Goal: Information Seeking & Learning: Learn about a topic

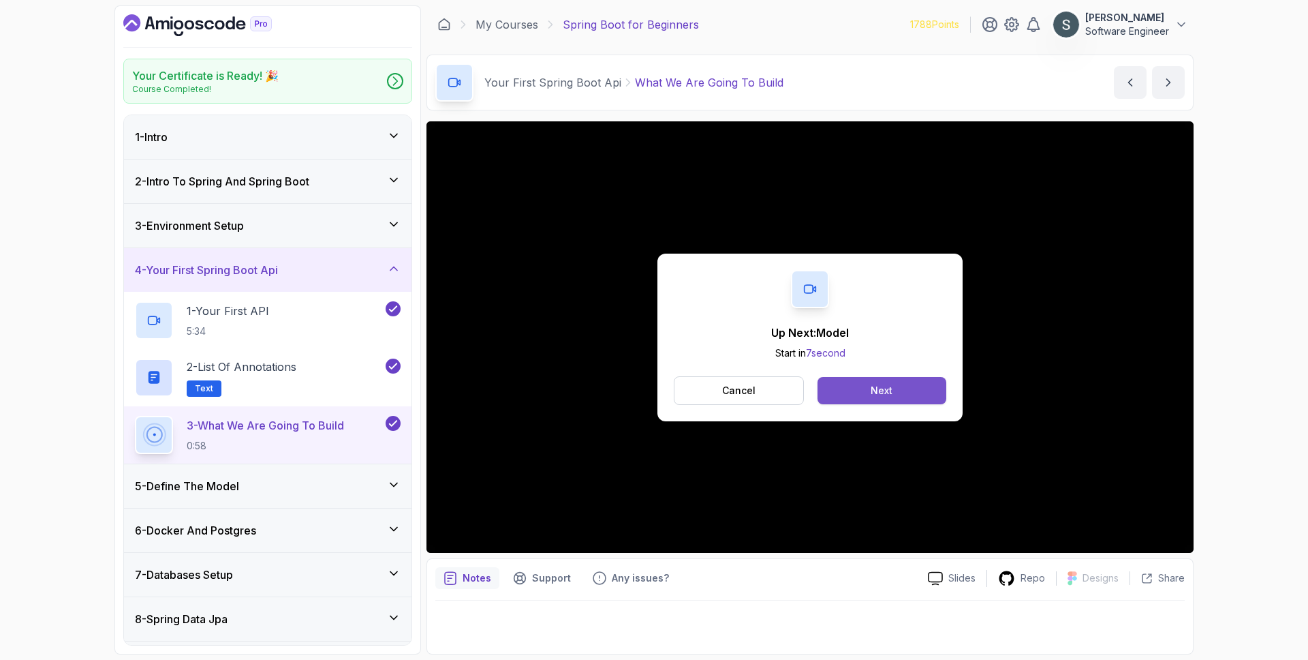
click at [883, 401] on button "Next" at bounding box center [882, 390] width 129 height 27
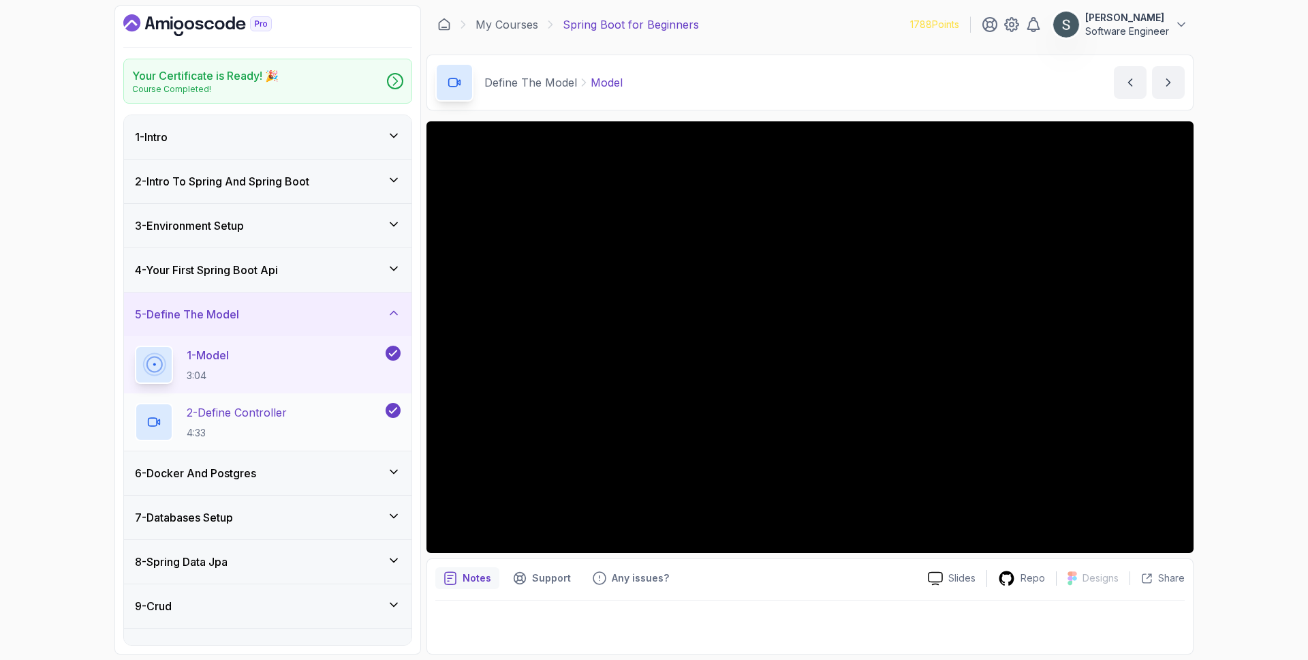
click at [302, 414] on div "2 - Define Controller 4:33" at bounding box center [259, 422] width 248 height 38
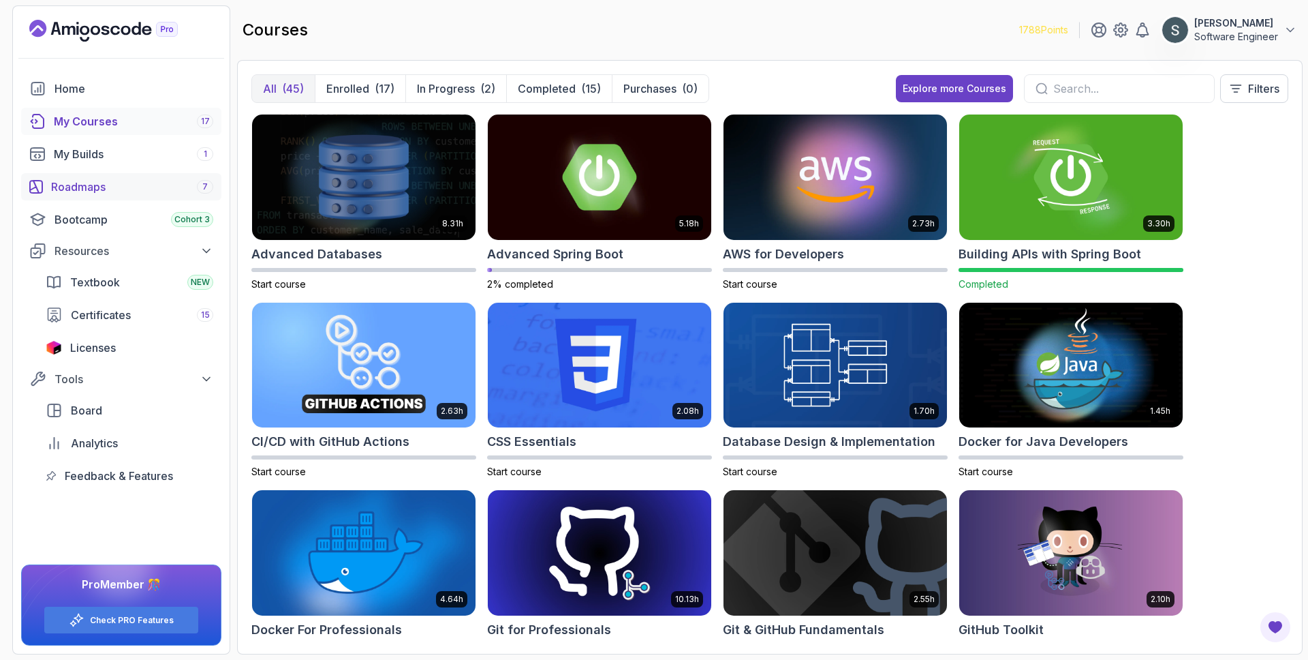
click at [101, 181] on div "Roadmaps 7" at bounding box center [132, 187] width 162 height 16
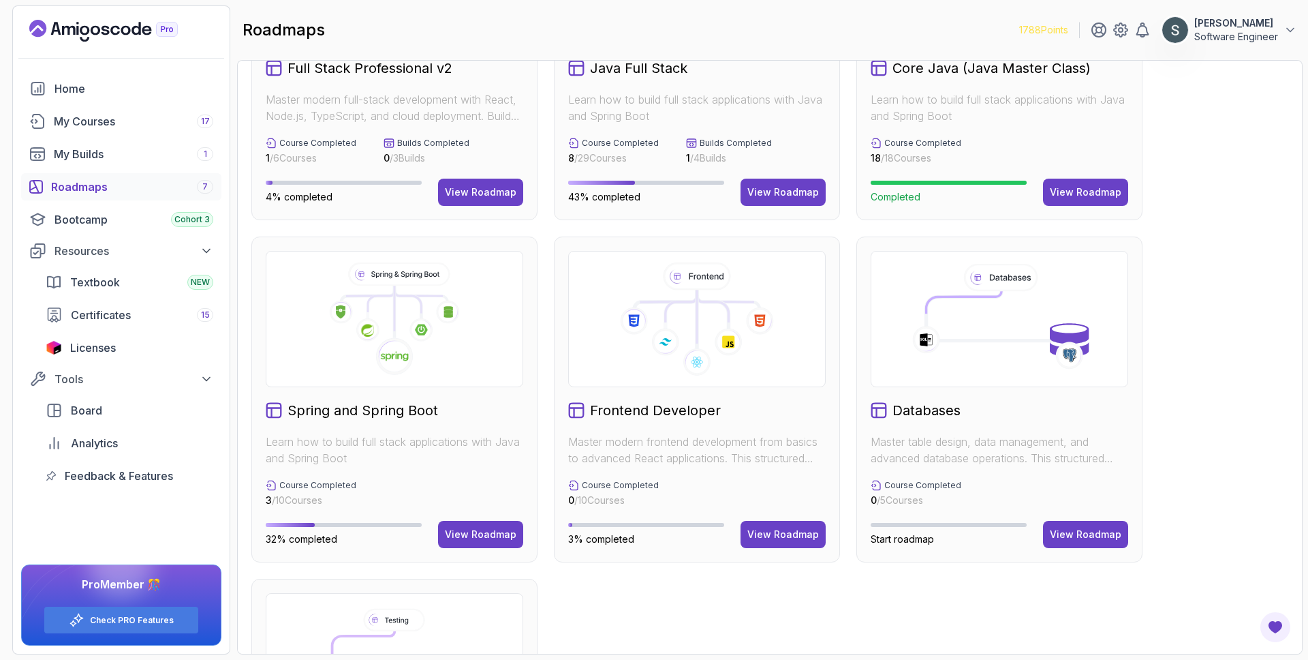
scroll to position [161, 0]
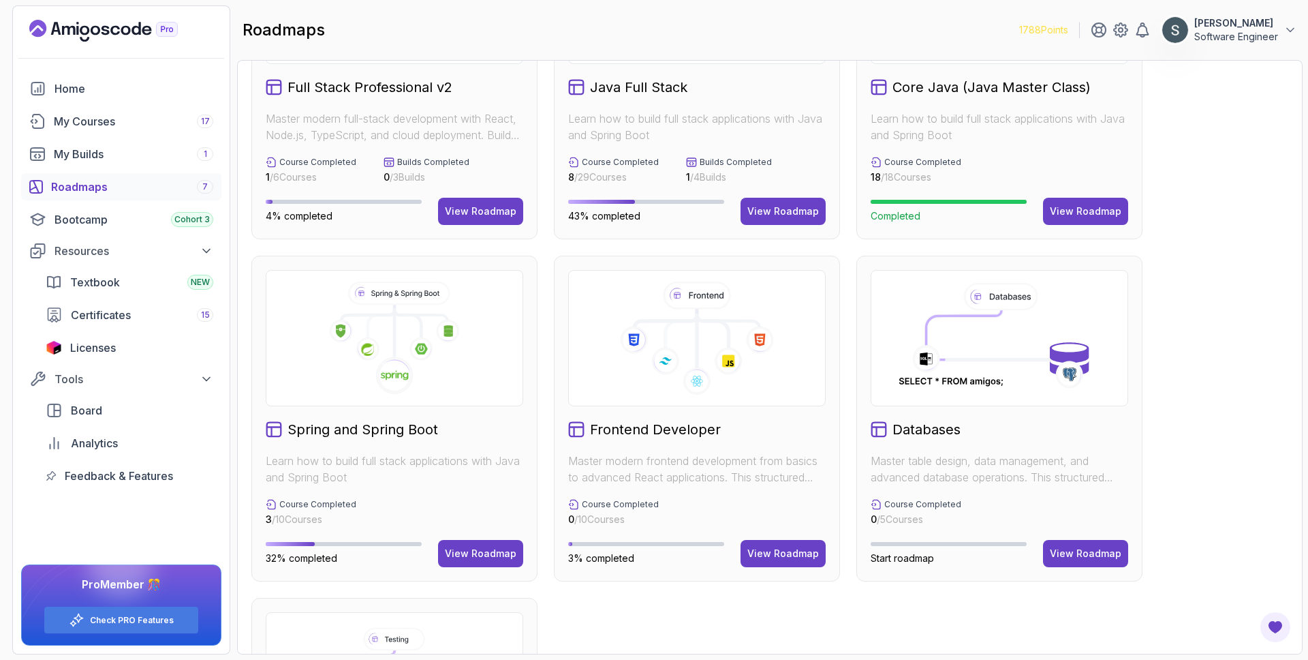
click at [434, 373] on icon at bounding box center [394, 337] width 234 height 113
click at [458, 563] on button "View Roadmap" at bounding box center [480, 553] width 85 height 27
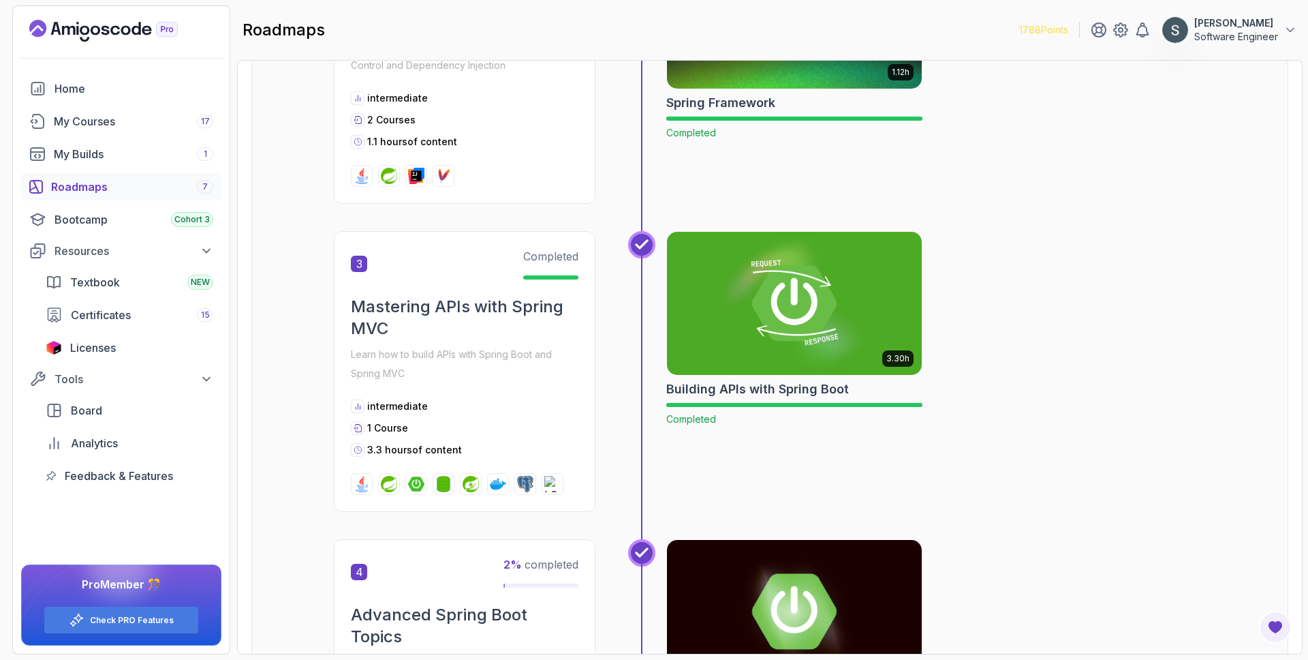
scroll to position [724, 0]
